Goal: Information Seeking & Learning: Learn about a topic

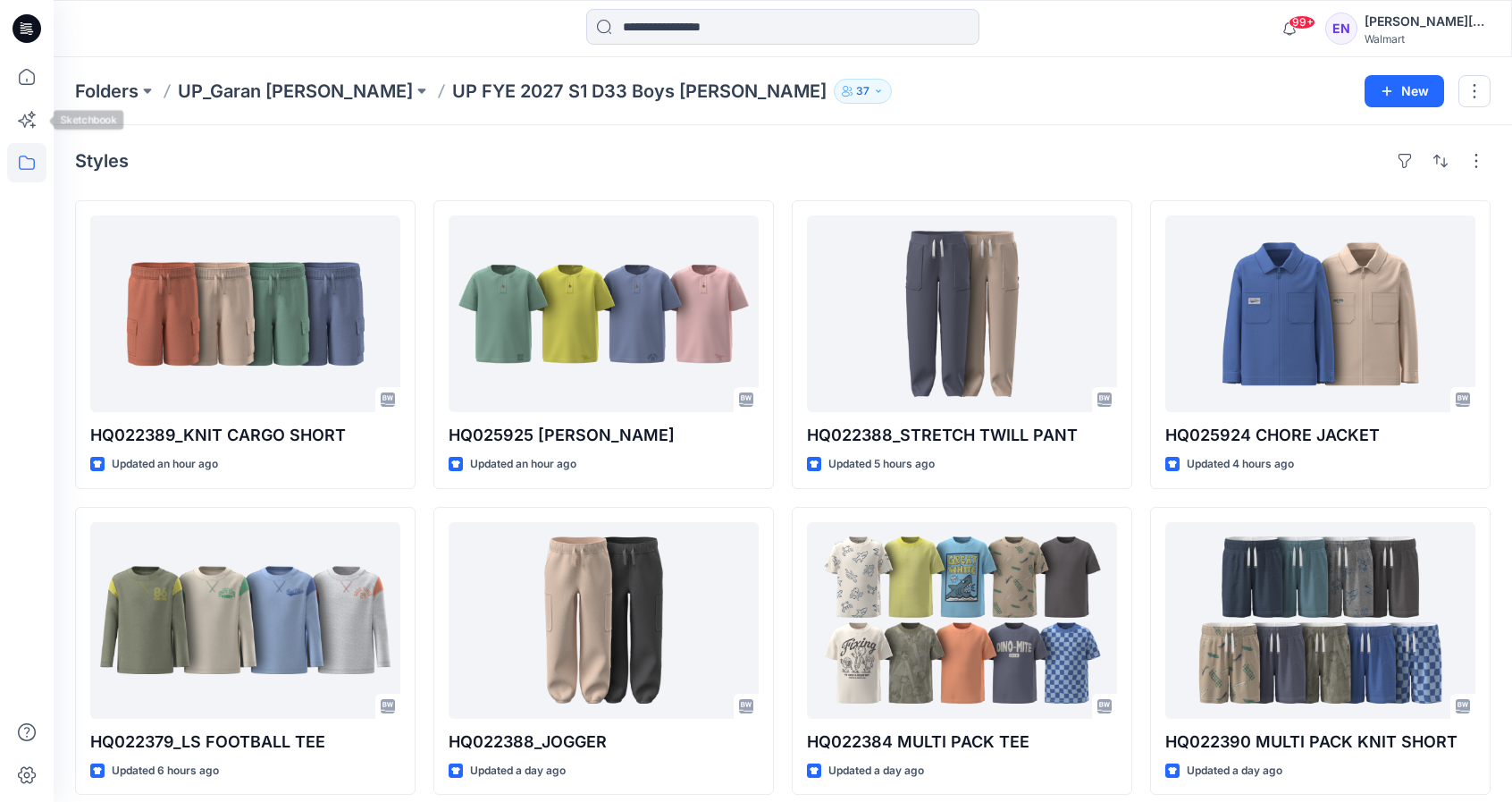
click at [33, 164] on icon at bounding box center [26, 162] width 16 height 14
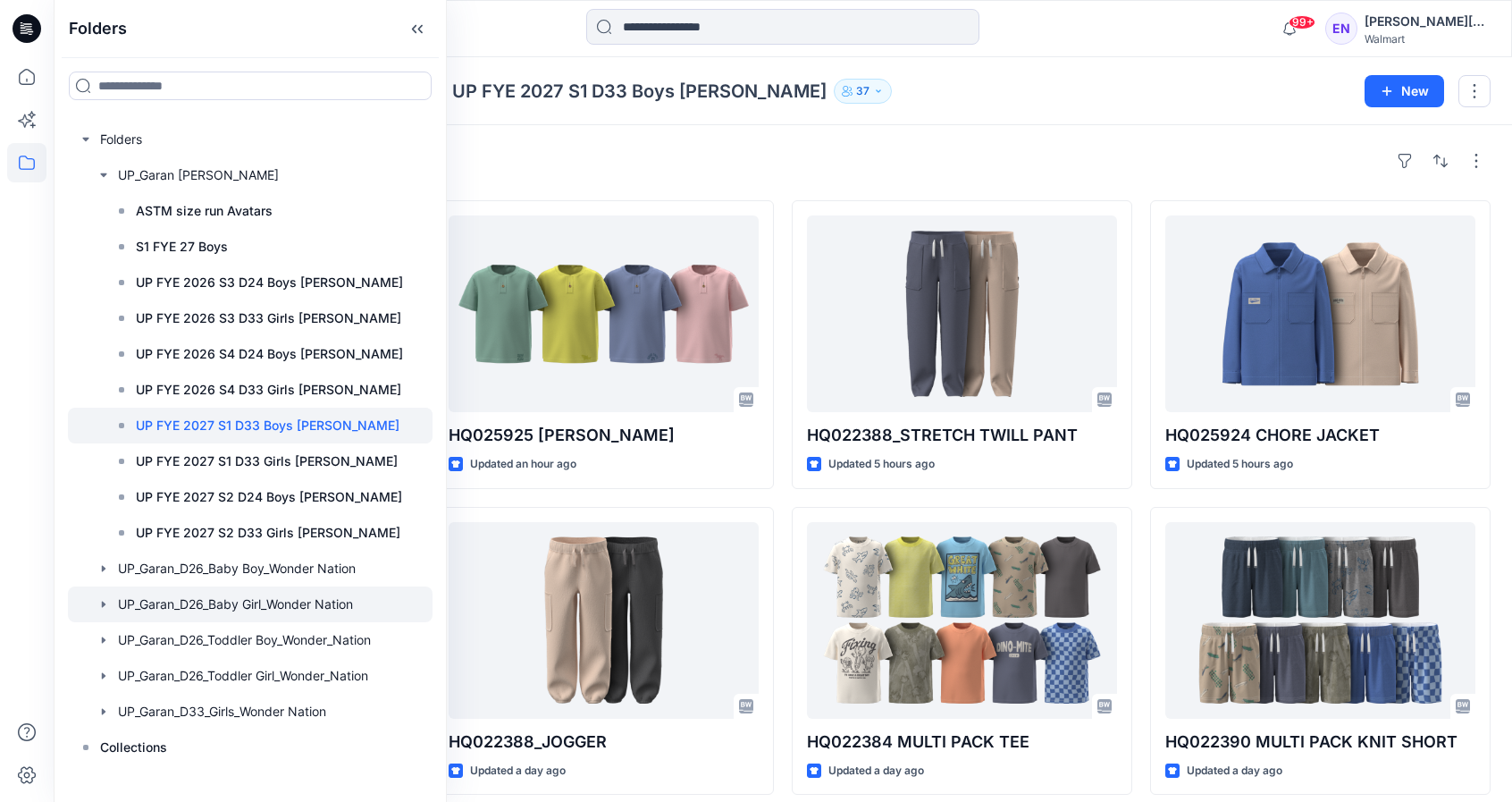
click at [265, 609] on div at bounding box center [249, 604] width 364 height 36
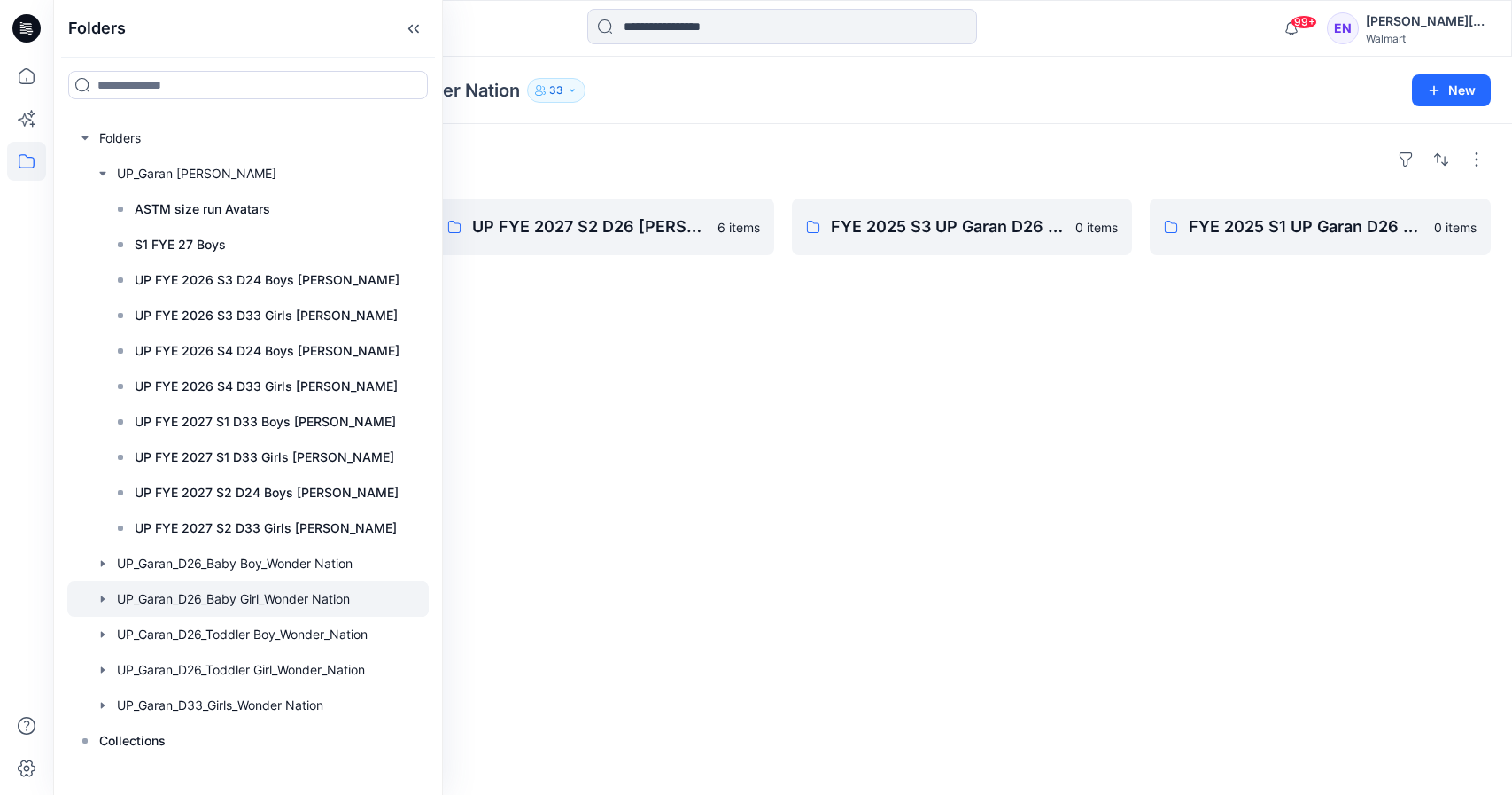
click at [748, 338] on div "Folders FYE 2027 S1 UP Garan D26 Baby Girl [DEMOGRAPHIC_DATA] items UP_Garan_D2…" at bounding box center [783, 459] width 1459 height 671
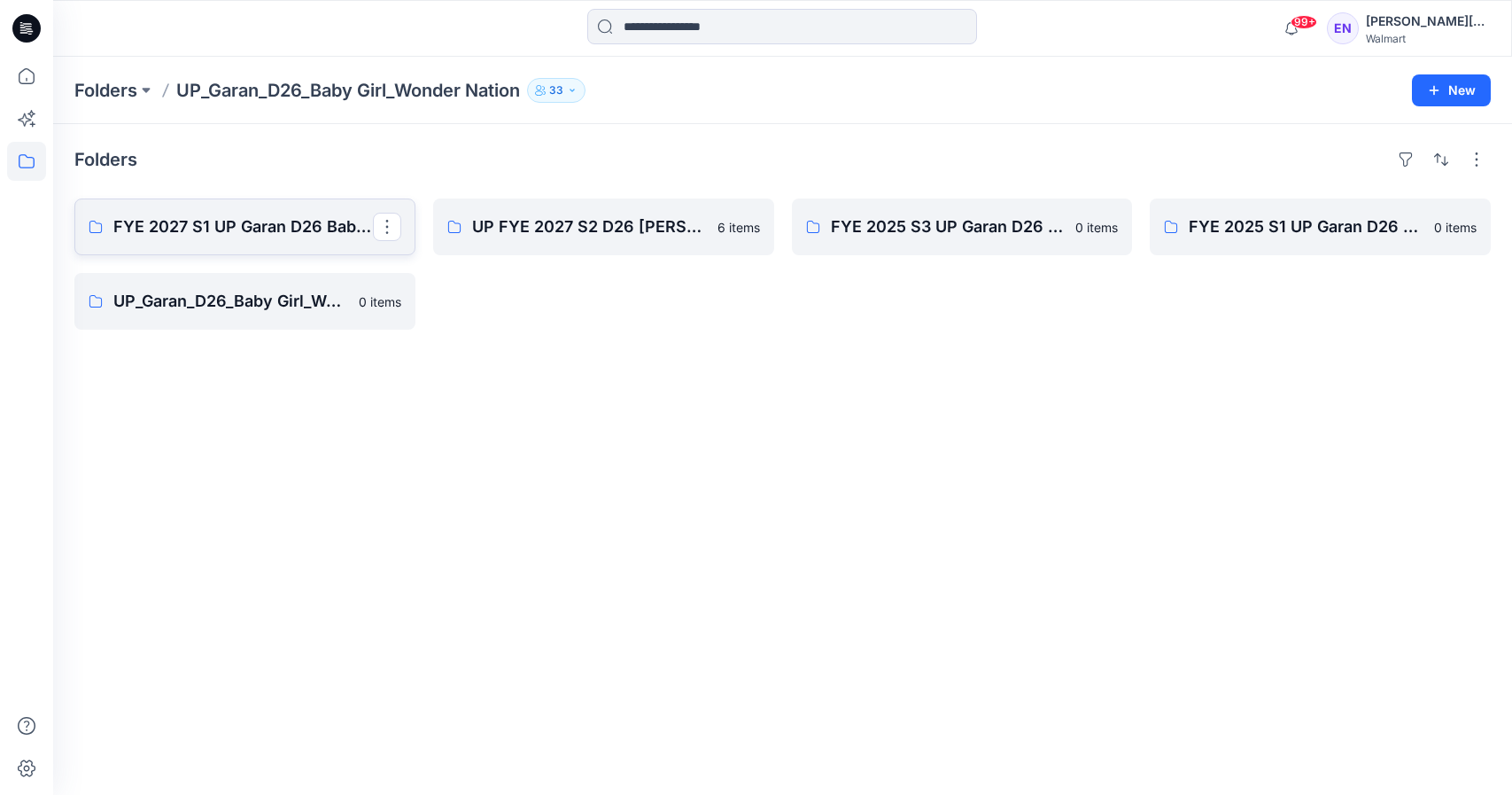
click at [290, 234] on p "FYE 2027 S1 UP Garan D26 Baby Girl" at bounding box center [243, 227] width 259 height 25
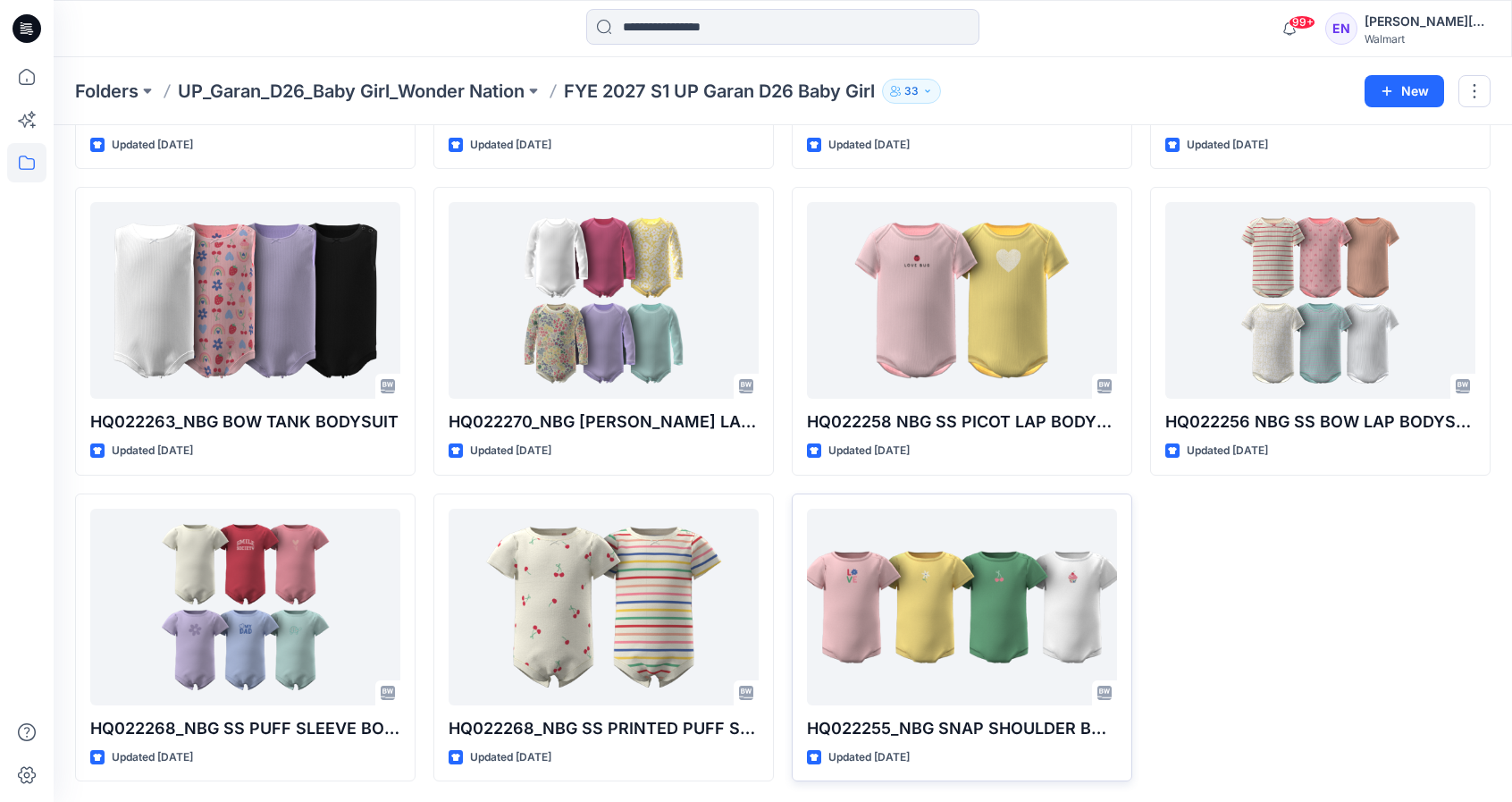
scroll to position [1239, 0]
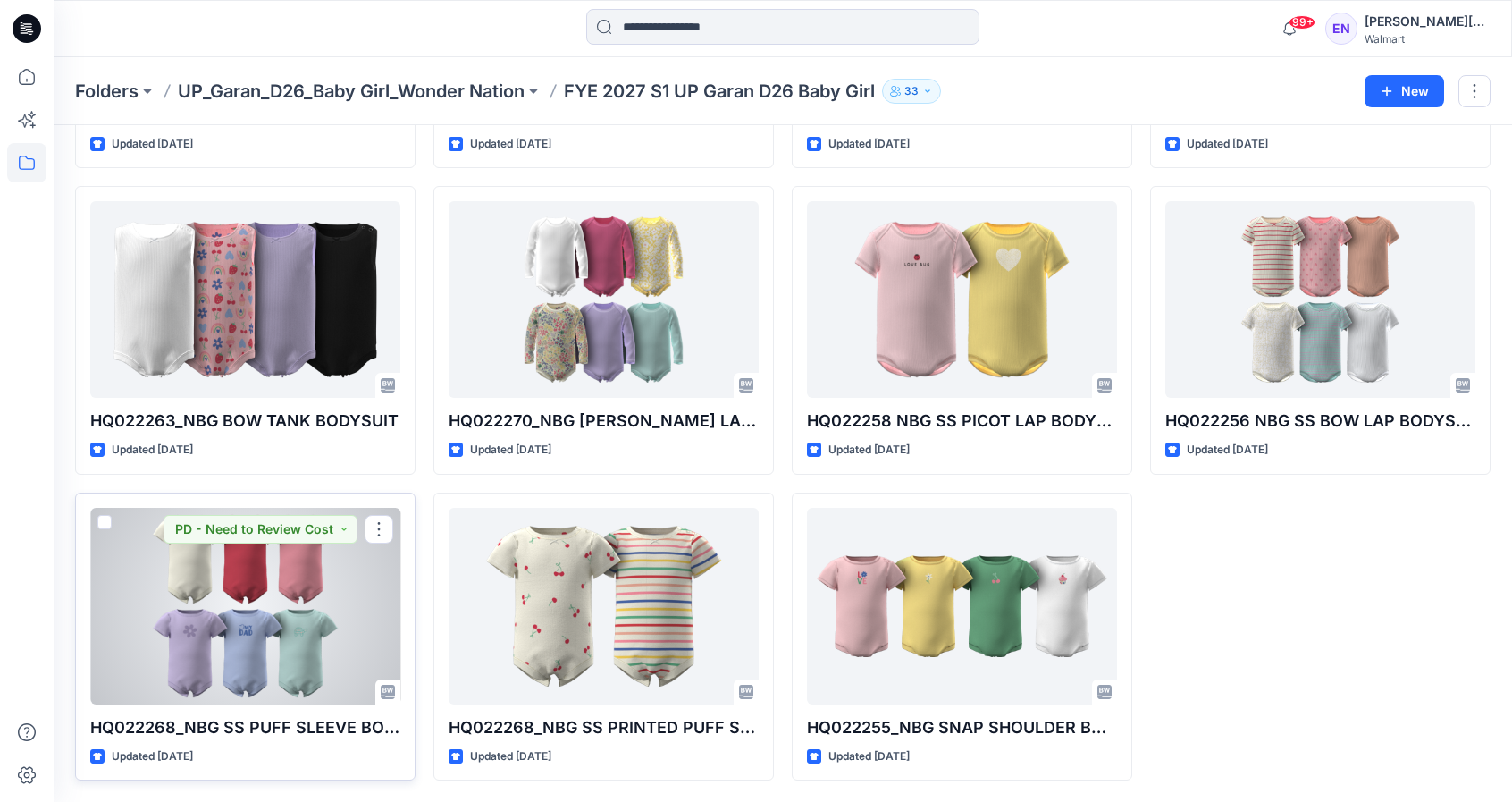
click at [289, 585] on div at bounding box center [245, 605] width 310 height 197
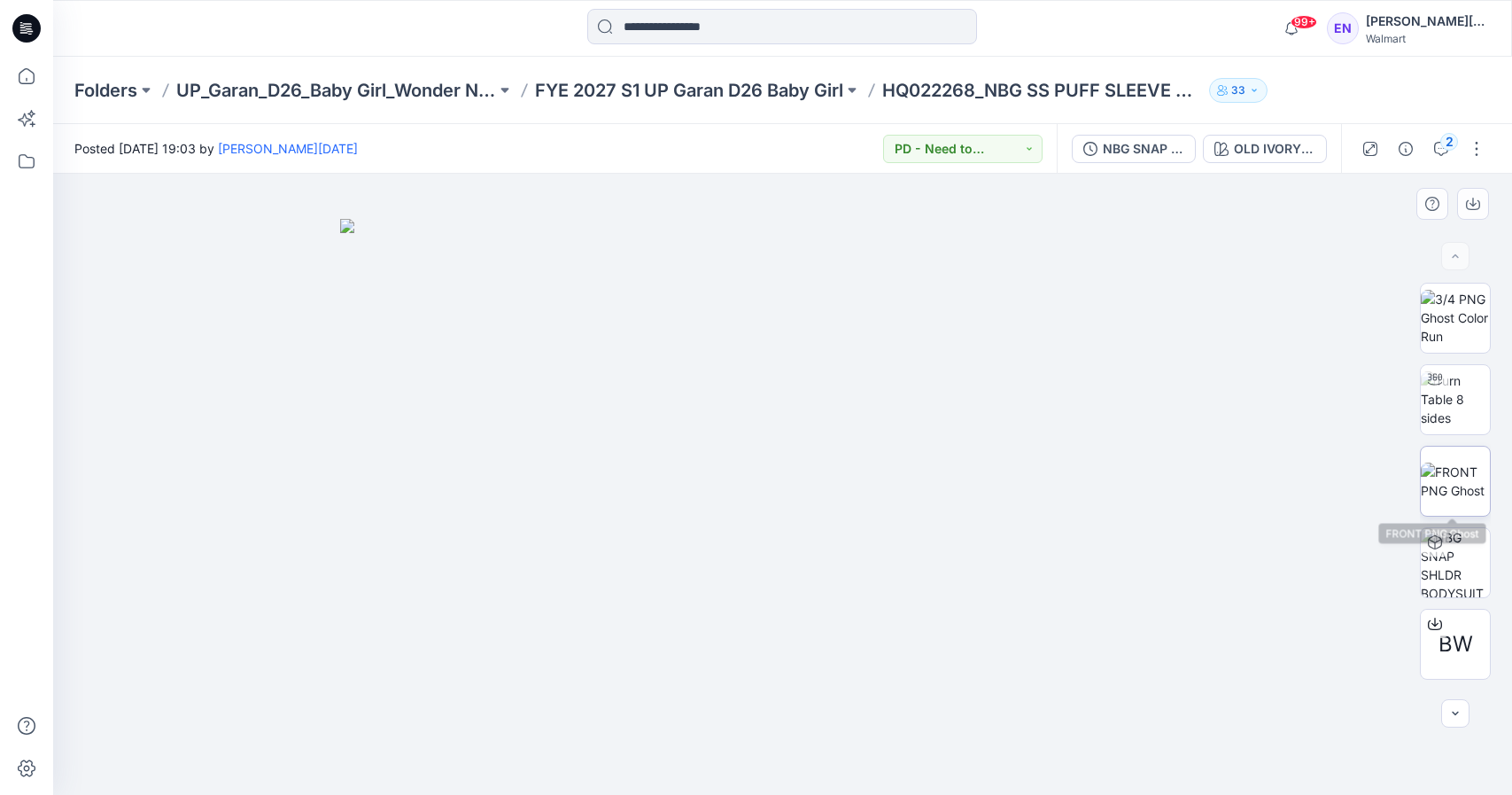
click at [1443, 485] on img at bounding box center [1455, 481] width 69 height 37
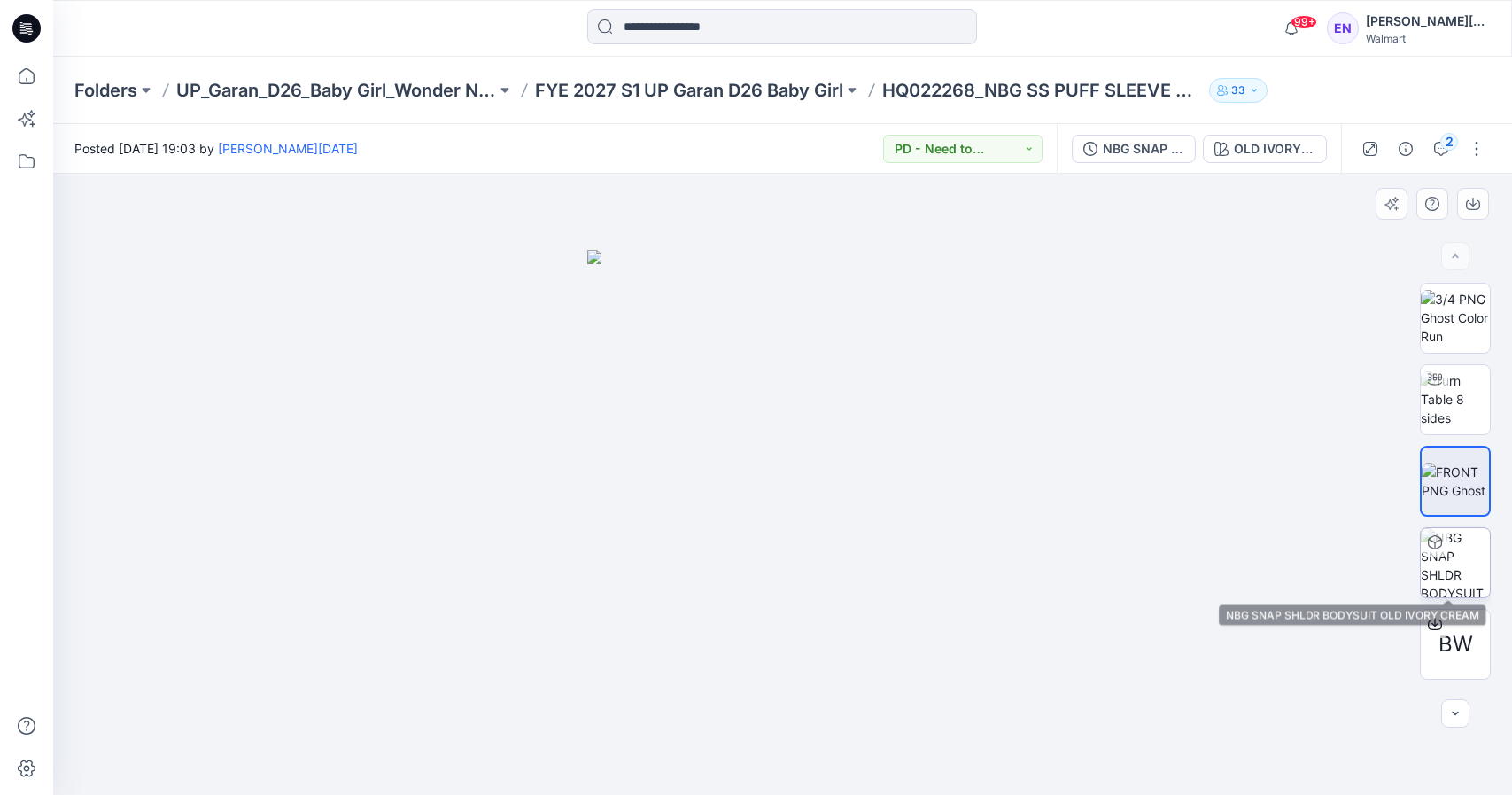
click at [1446, 568] on img at bounding box center [1455, 563] width 69 height 69
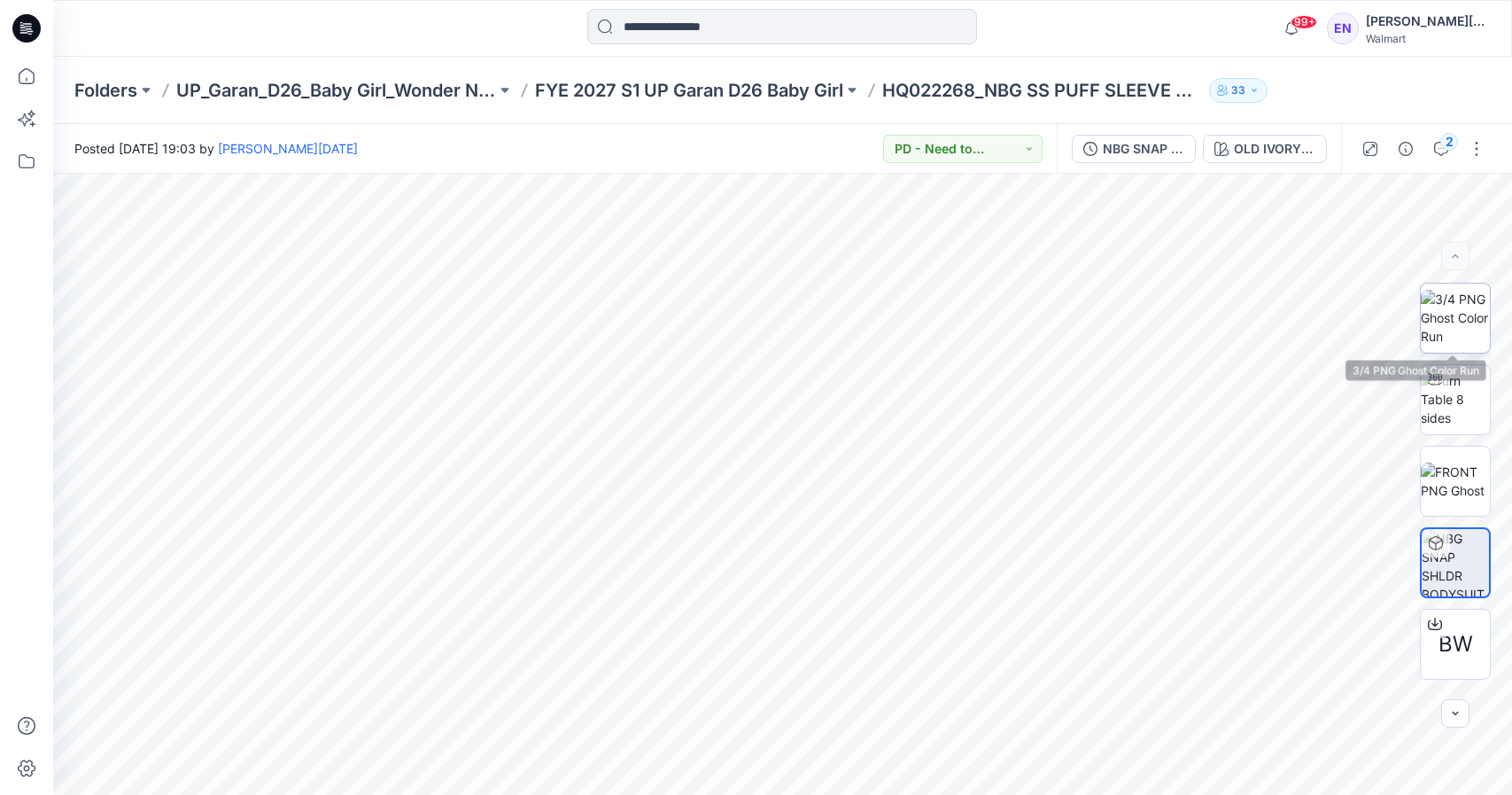
click at [1441, 314] on img at bounding box center [1455, 317] width 69 height 56
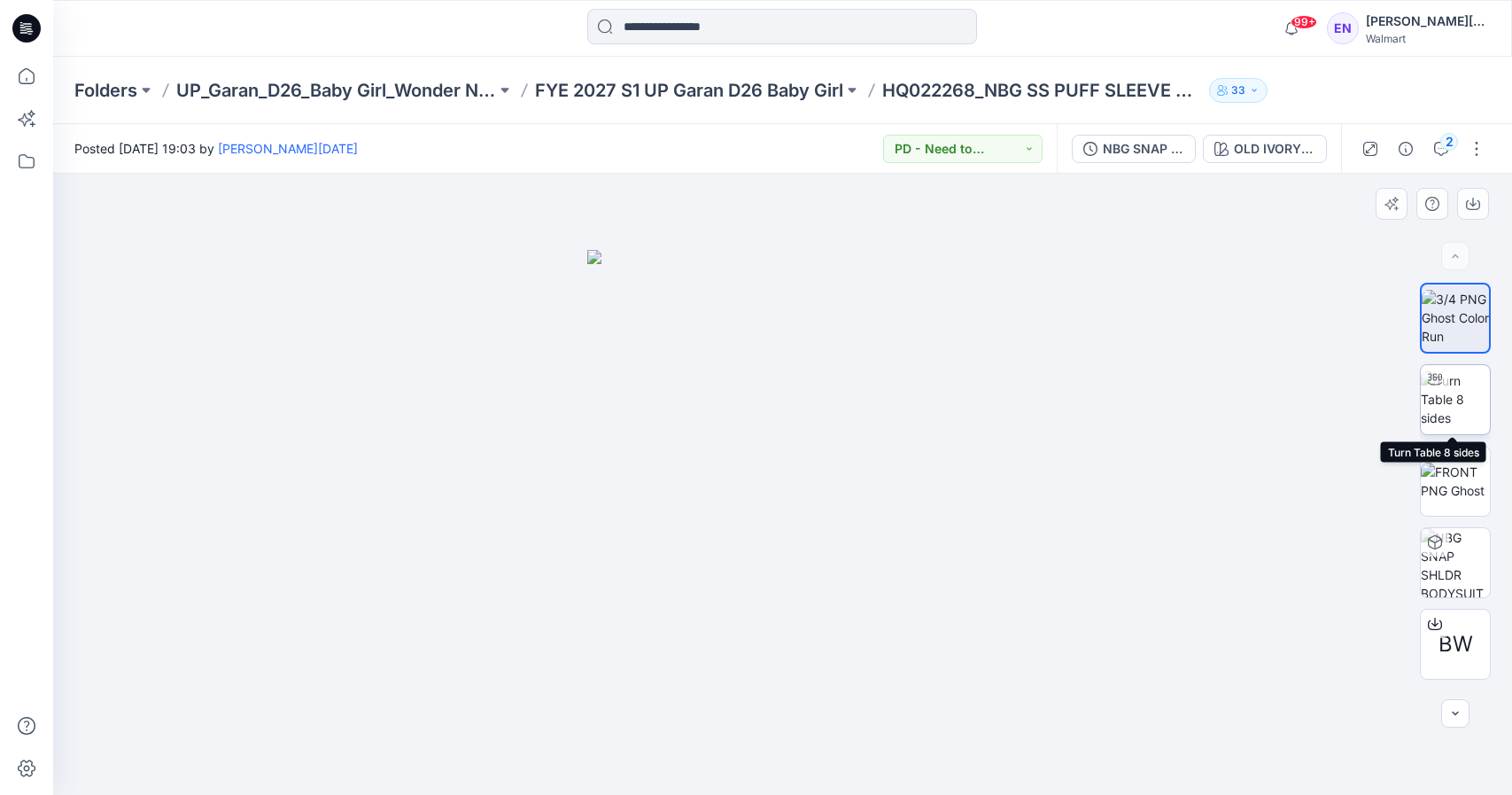
click at [1471, 402] on img at bounding box center [1455, 399] width 69 height 56
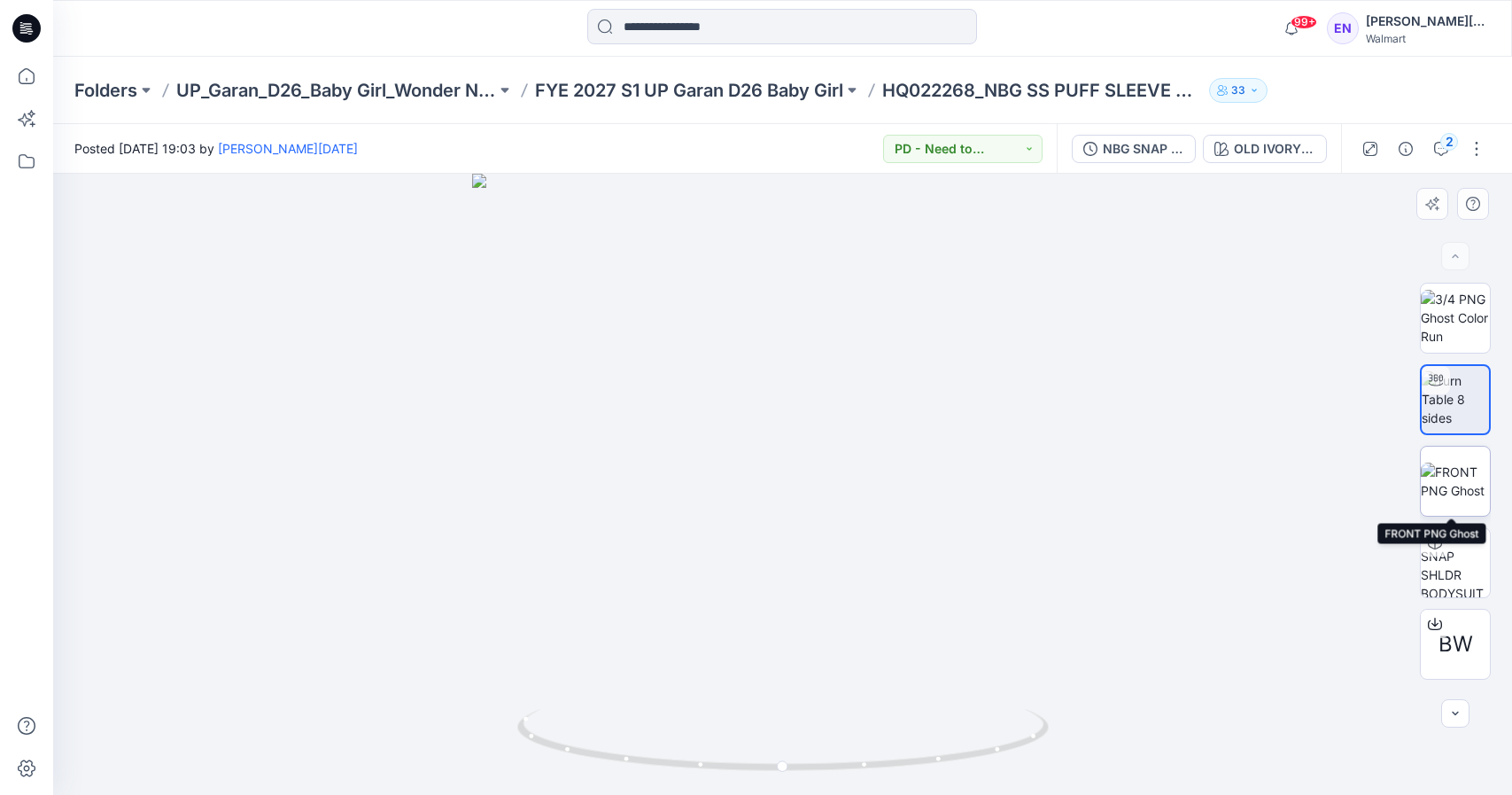
click at [1449, 481] on img at bounding box center [1455, 481] width 69 height 37
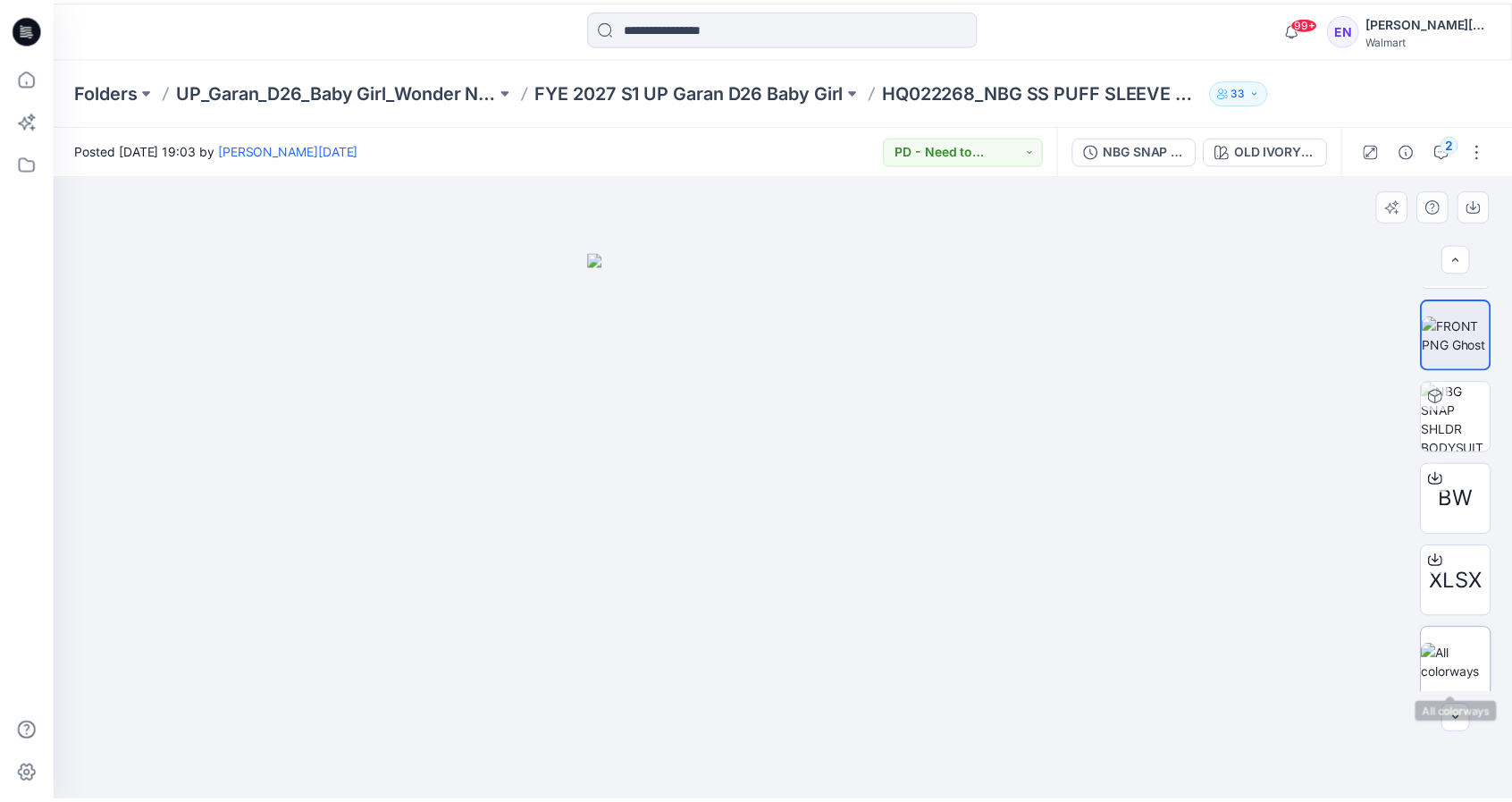
scroll to position [157, 0]
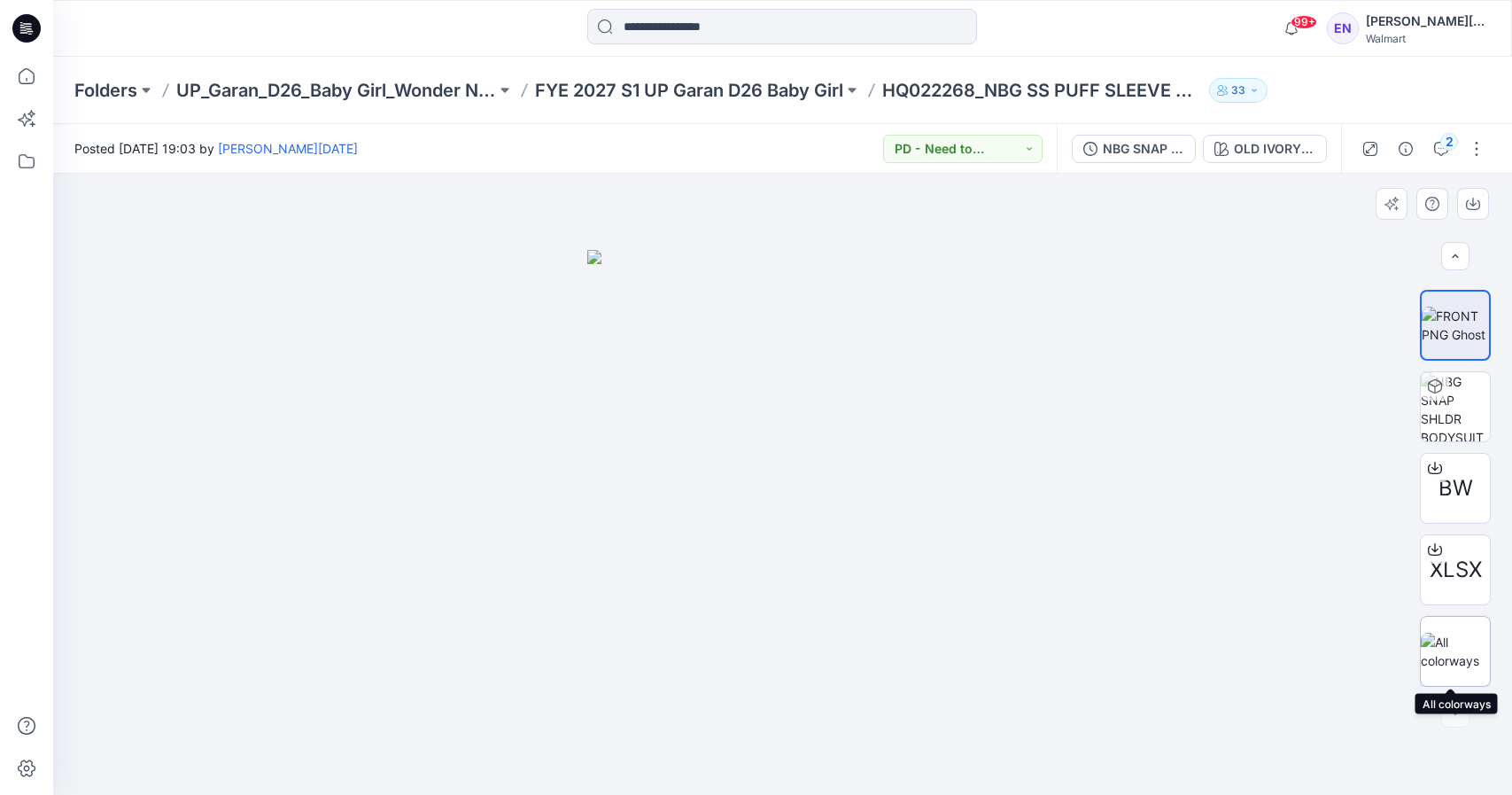
click at [1445, 646] on img at bounding box center [1455, 651] width 69 height 37
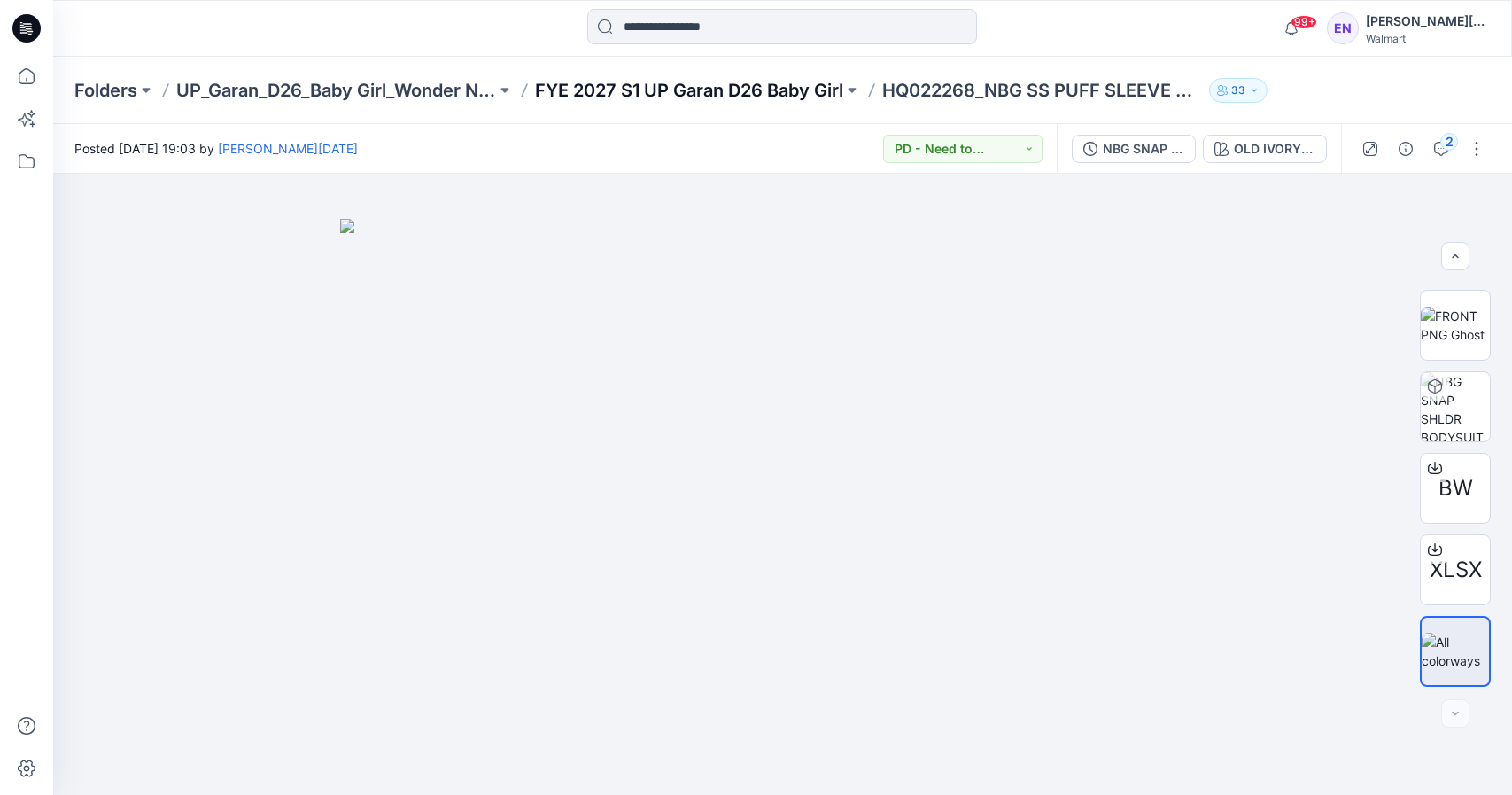
click at [748, 99] on p "FYE 2027 S1 UP Garan D26 Baby Girl" at bounding box center [688, 91] width 308 height 25
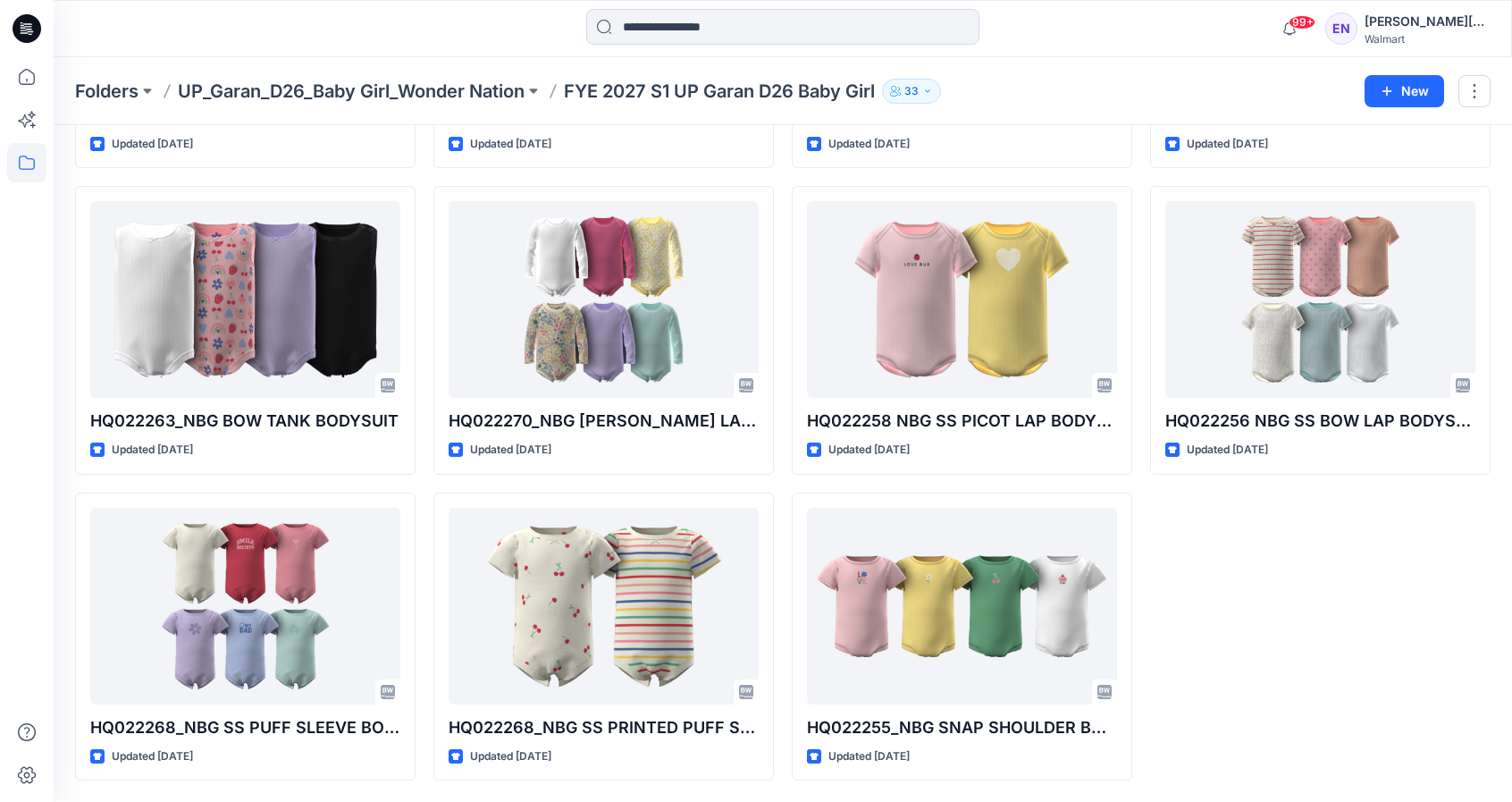
scroll to position [902, 0]
